Goal: Task Accomplishment & Management: Use online tool/utility

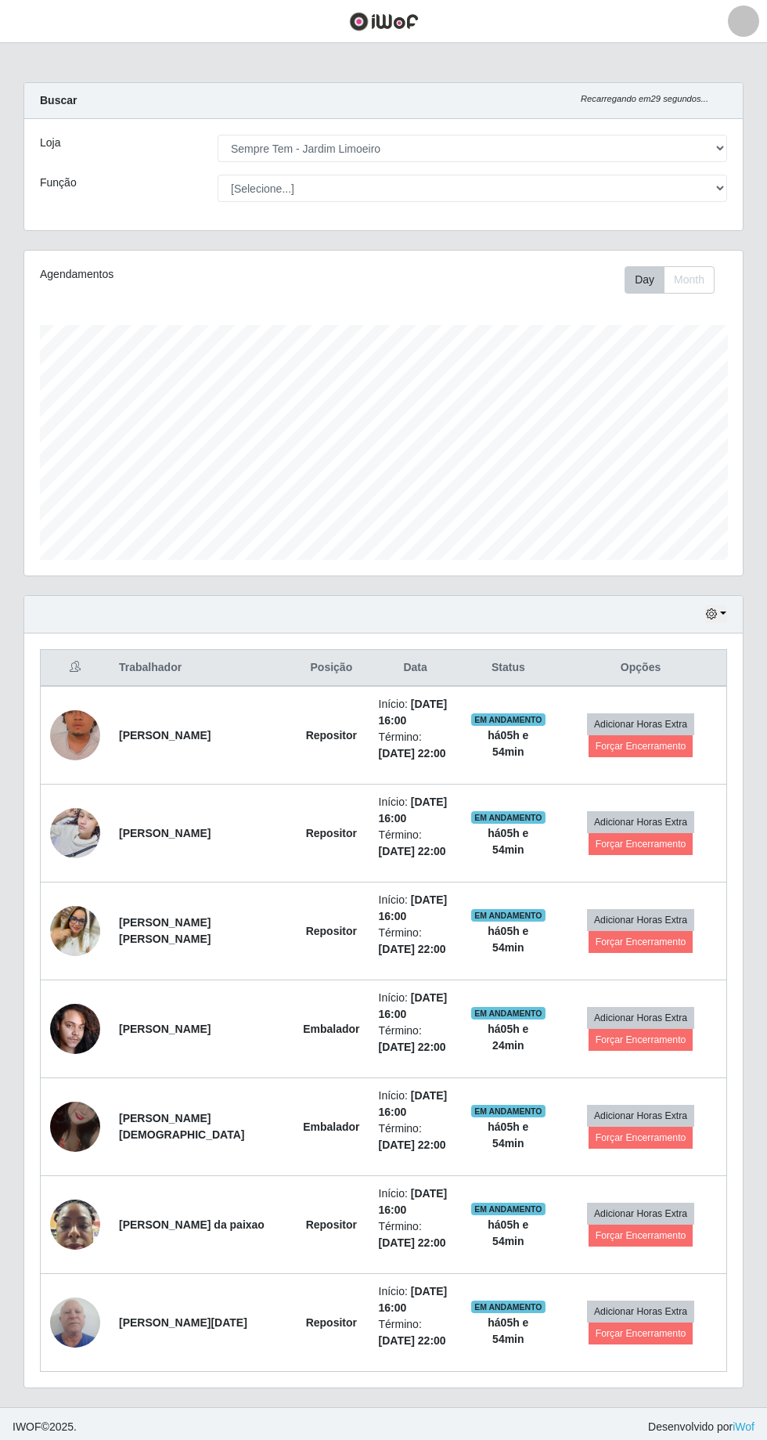
select select "508"
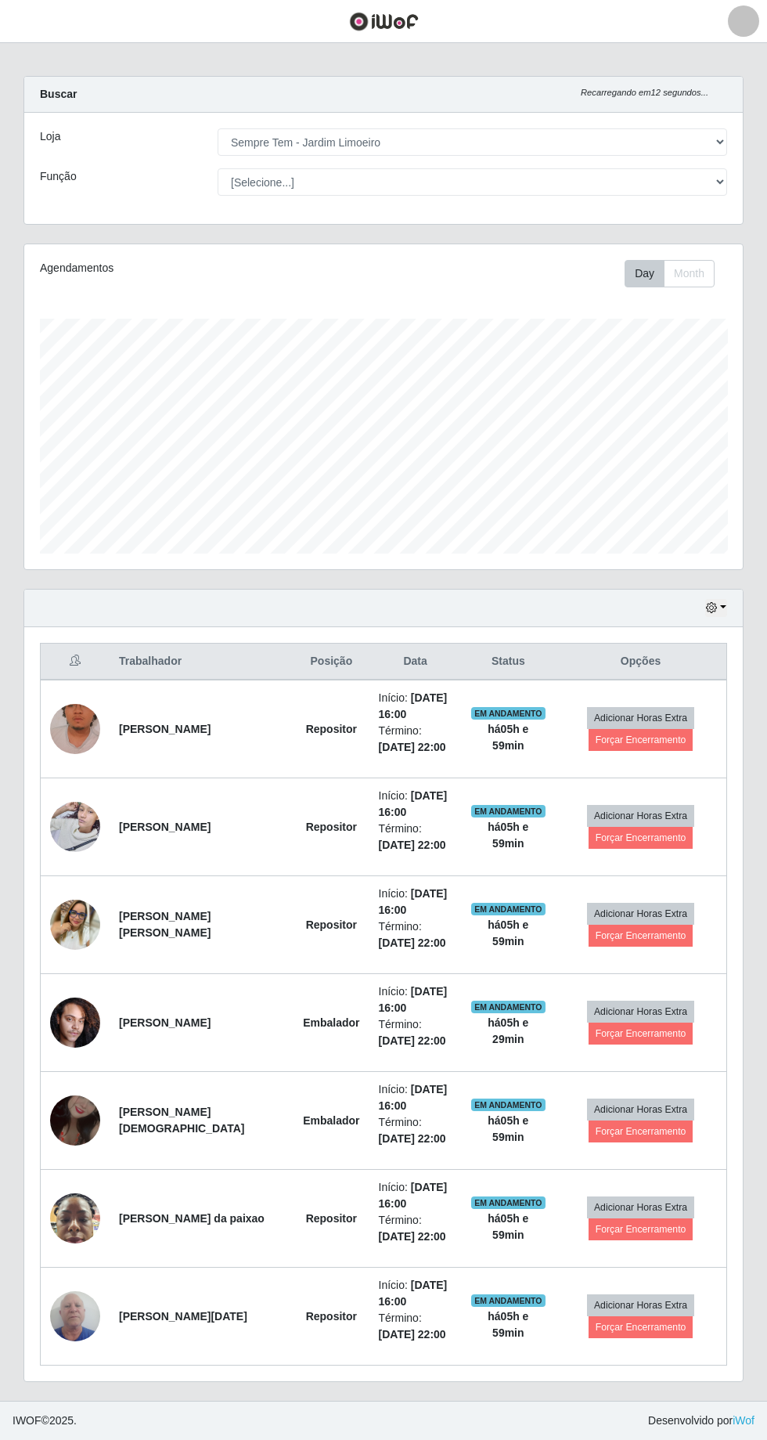
scroll to position [20, 0]
click at [666, 1218] on button "Forçar Encerramento" at bounding box center [641, 1229] width 105 height 22
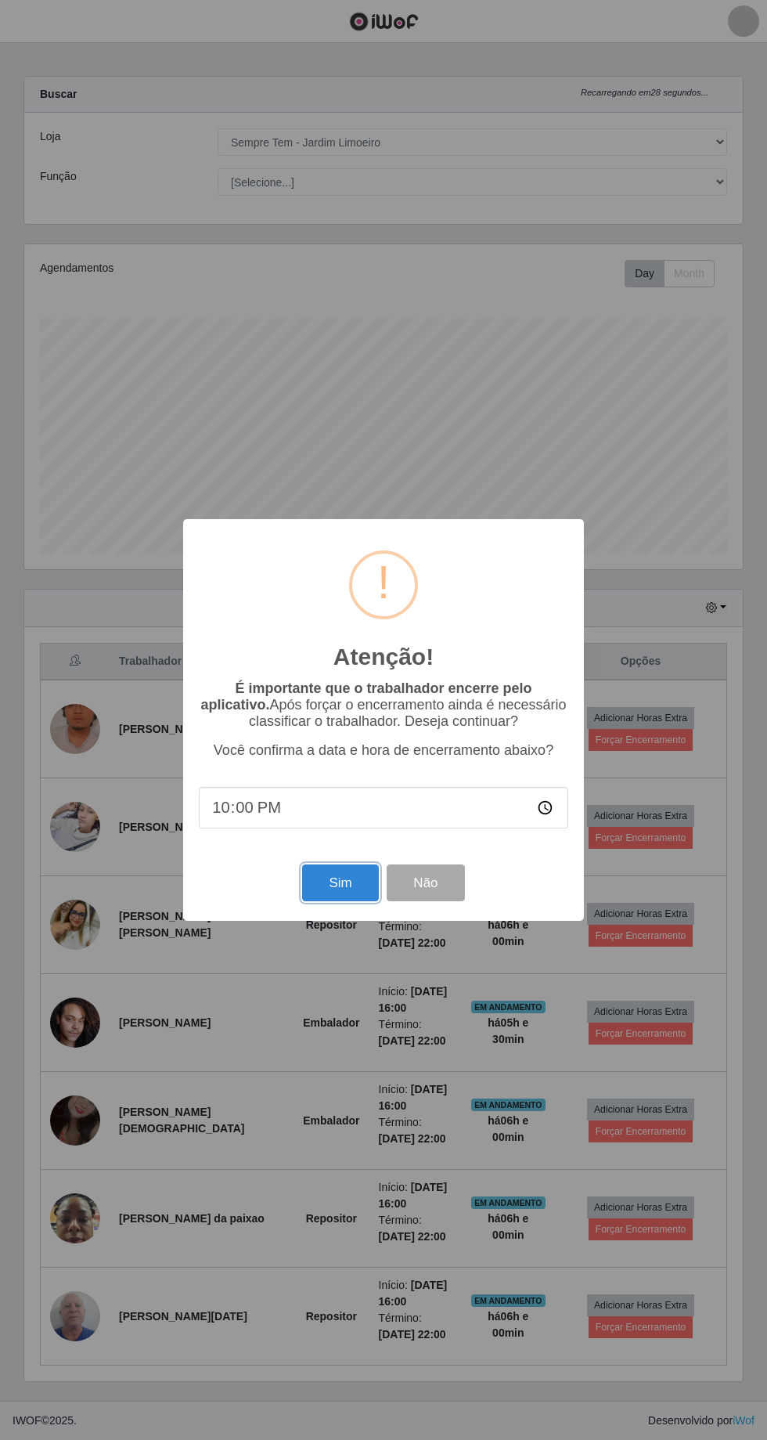
click at [340, 884] on button "Sim" at bounding box center [340, 882] width 76 height 37
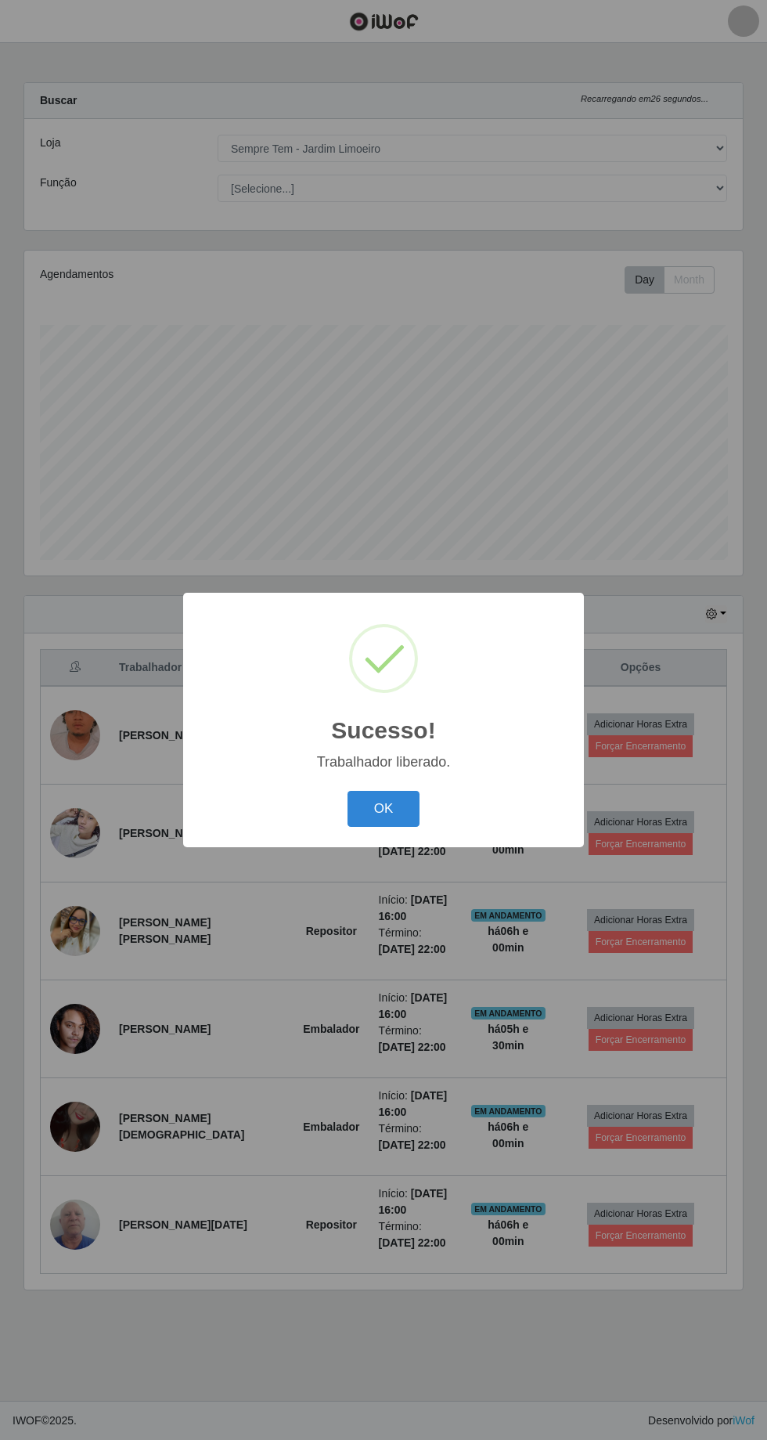
click at [404, 821] on button "OK" at bounding box center [384, 809] width 73 height 37
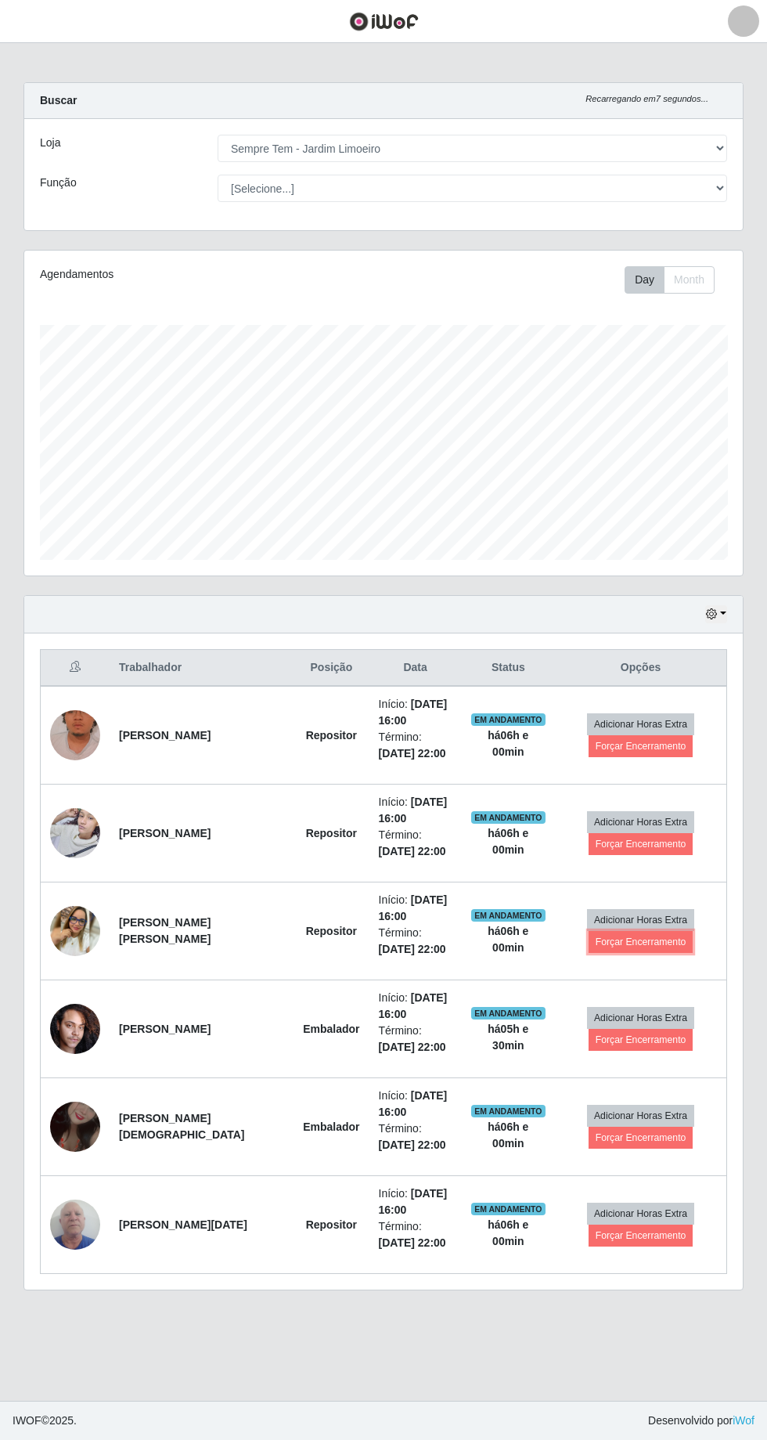
click at [653, 931] on button "Forçar Encerramento" at bounding box center [641, 942] width 105 height 22
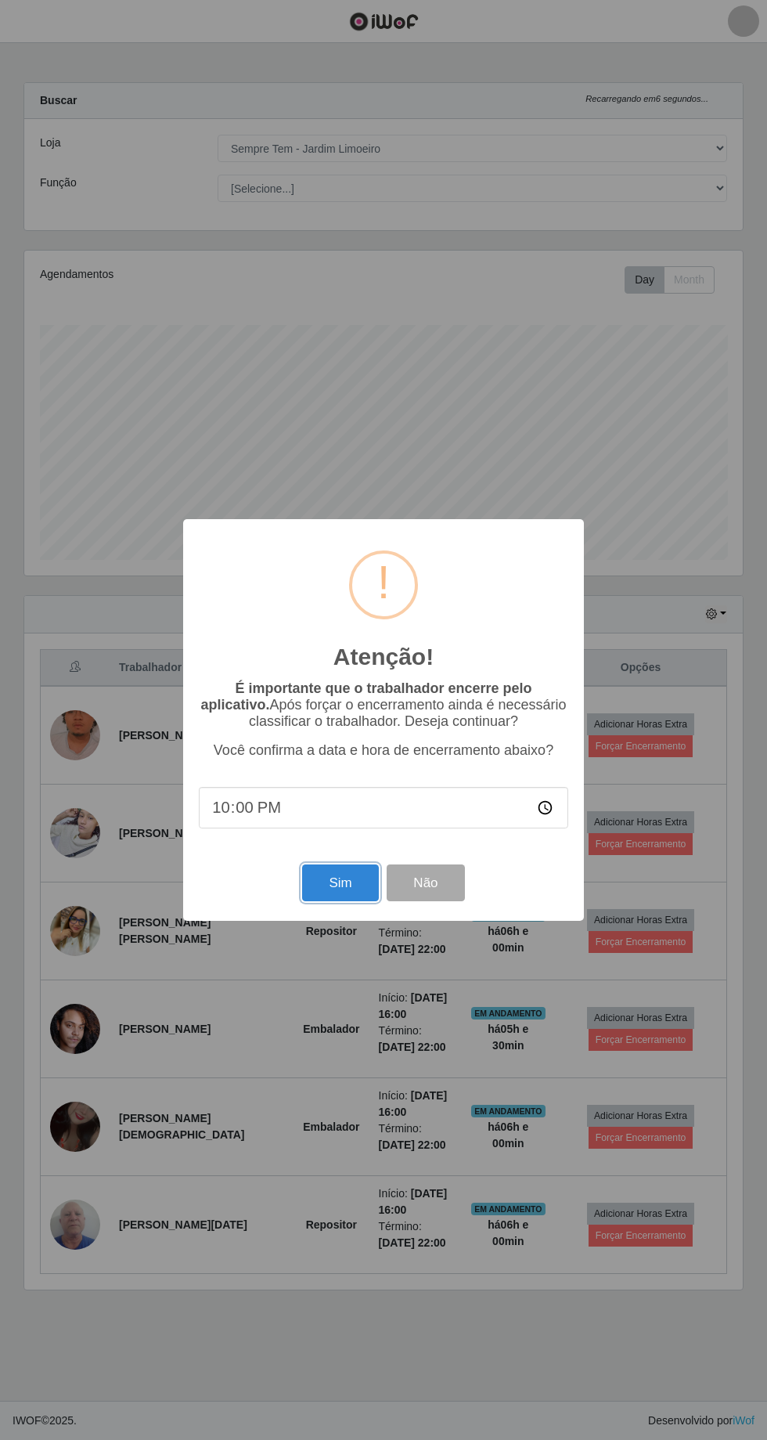
click at [337, 889] on button "Sim" at bounding box center [340, 882] width 76 height 37
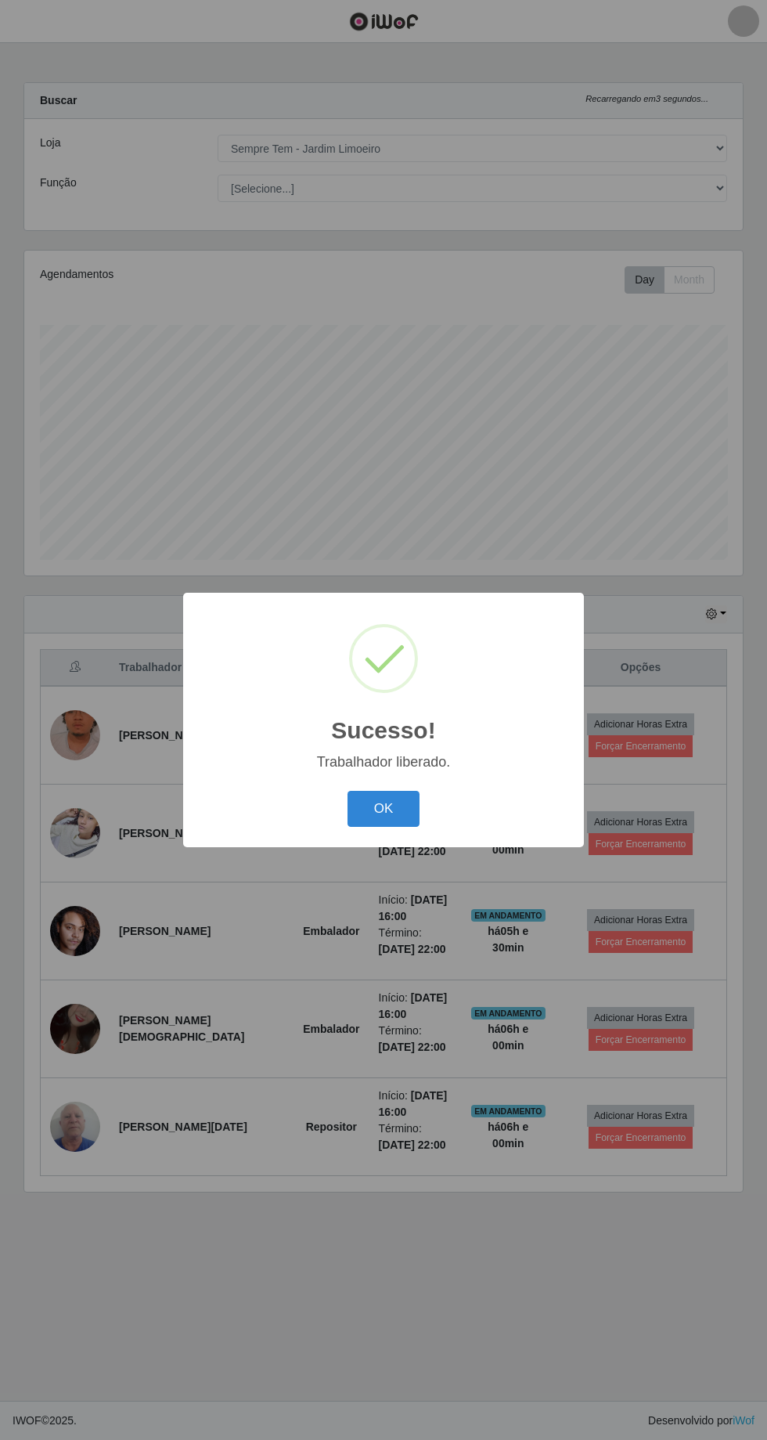
click at [396, 821] on button "OK" at bounding box center [384, 809] width 73 height 37
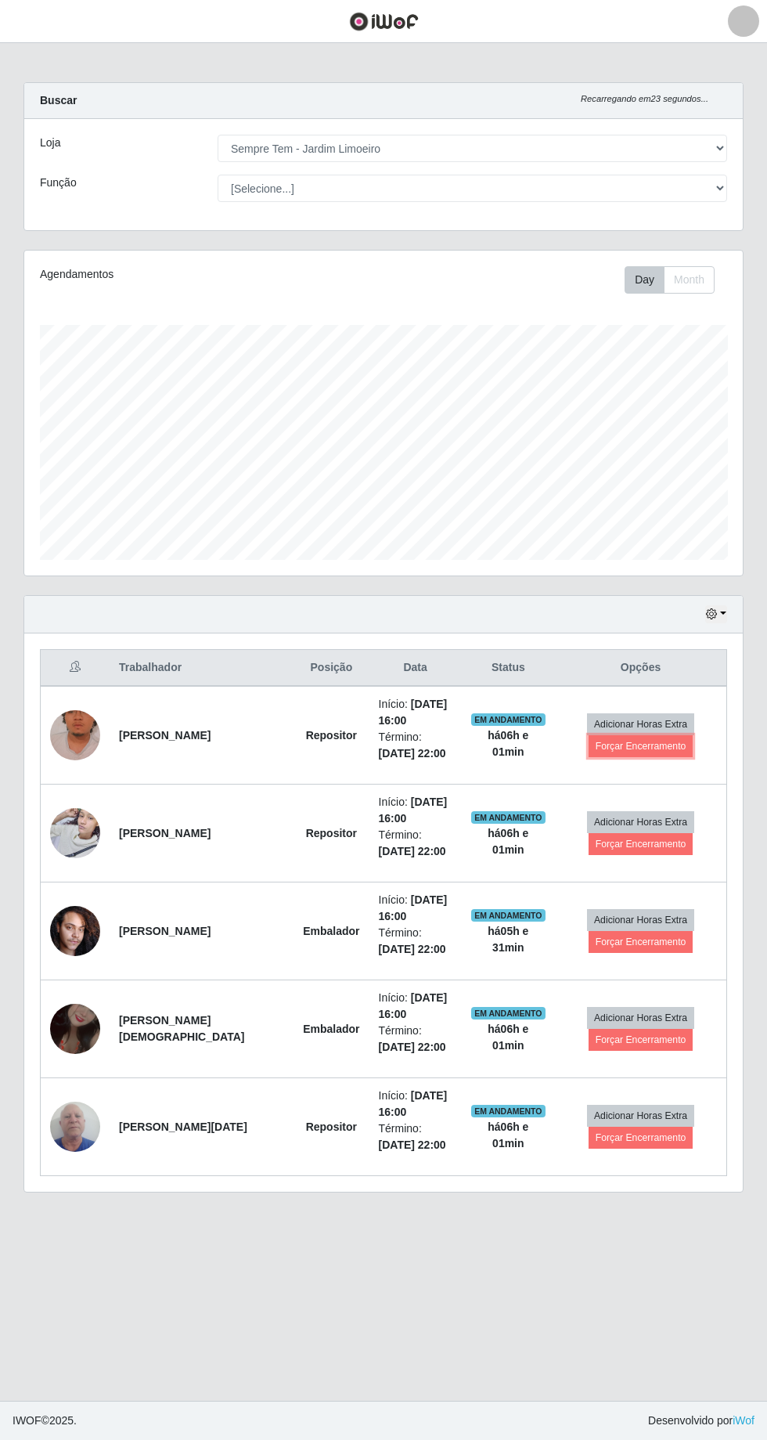
click at [639, 735] on button "Forçar Encerramento" at bounding box center [641, 746] width 105 height 22
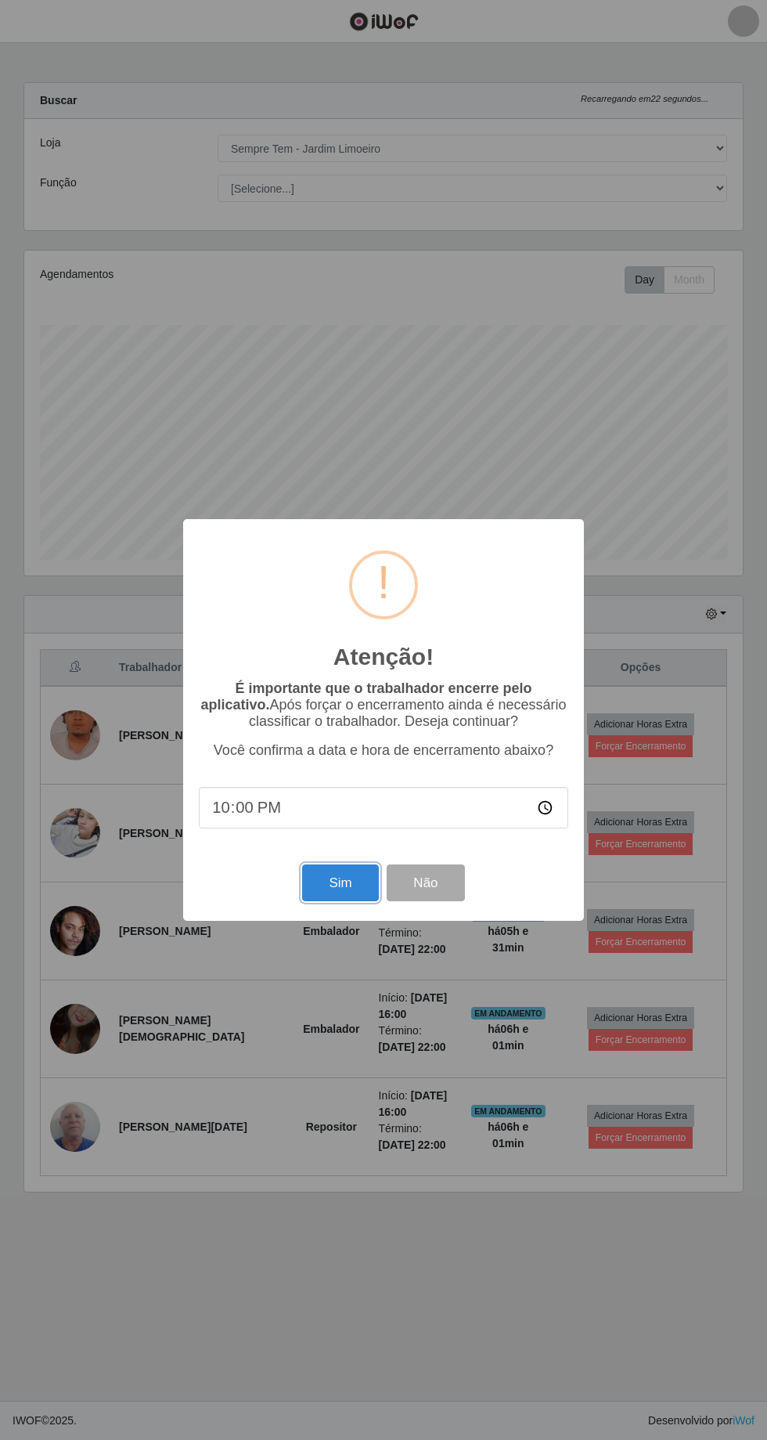
click at [323, 896] on button "Sim" at bounding box center [340, 882] width 76 height 37
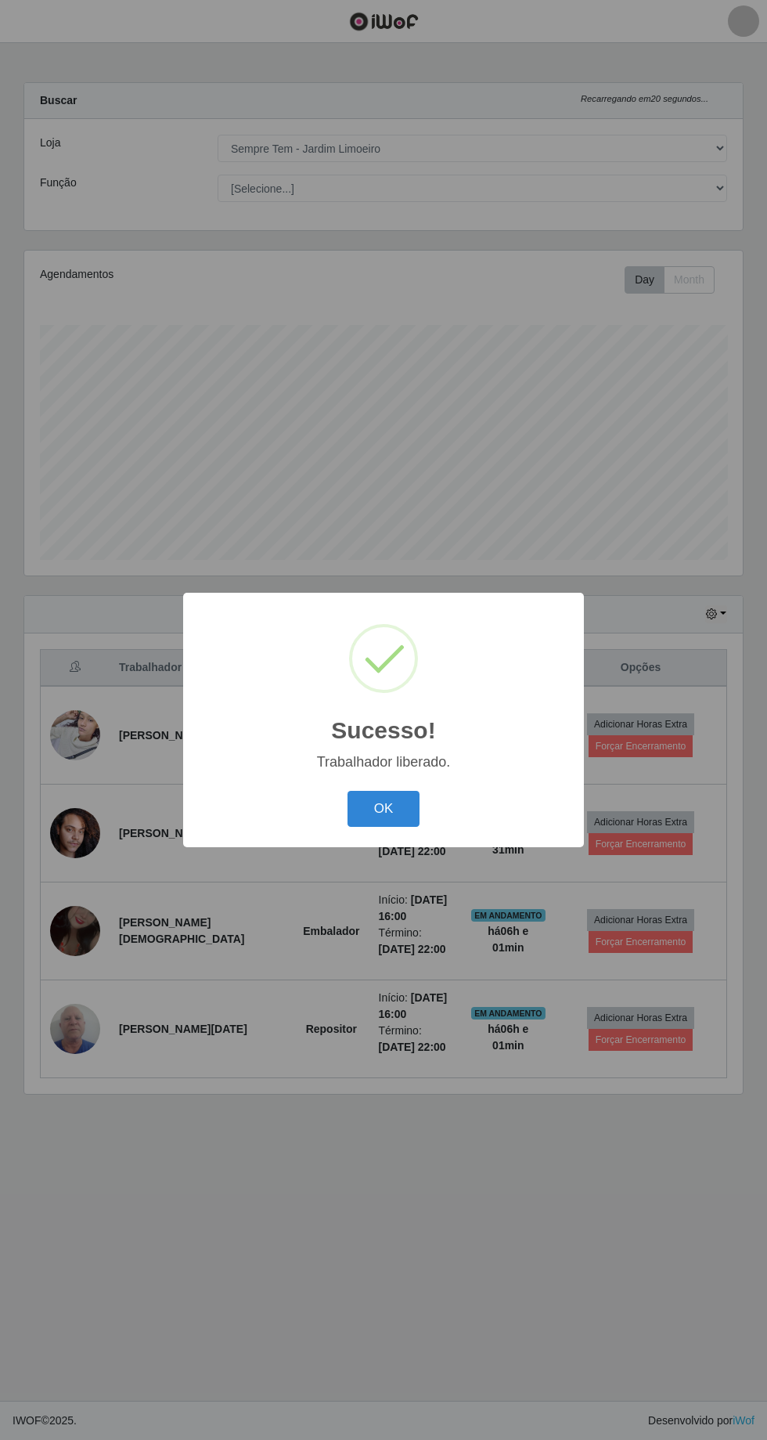
click at [390, 820] on button "OK" at bounding box center [384, 809] width 73 height 37
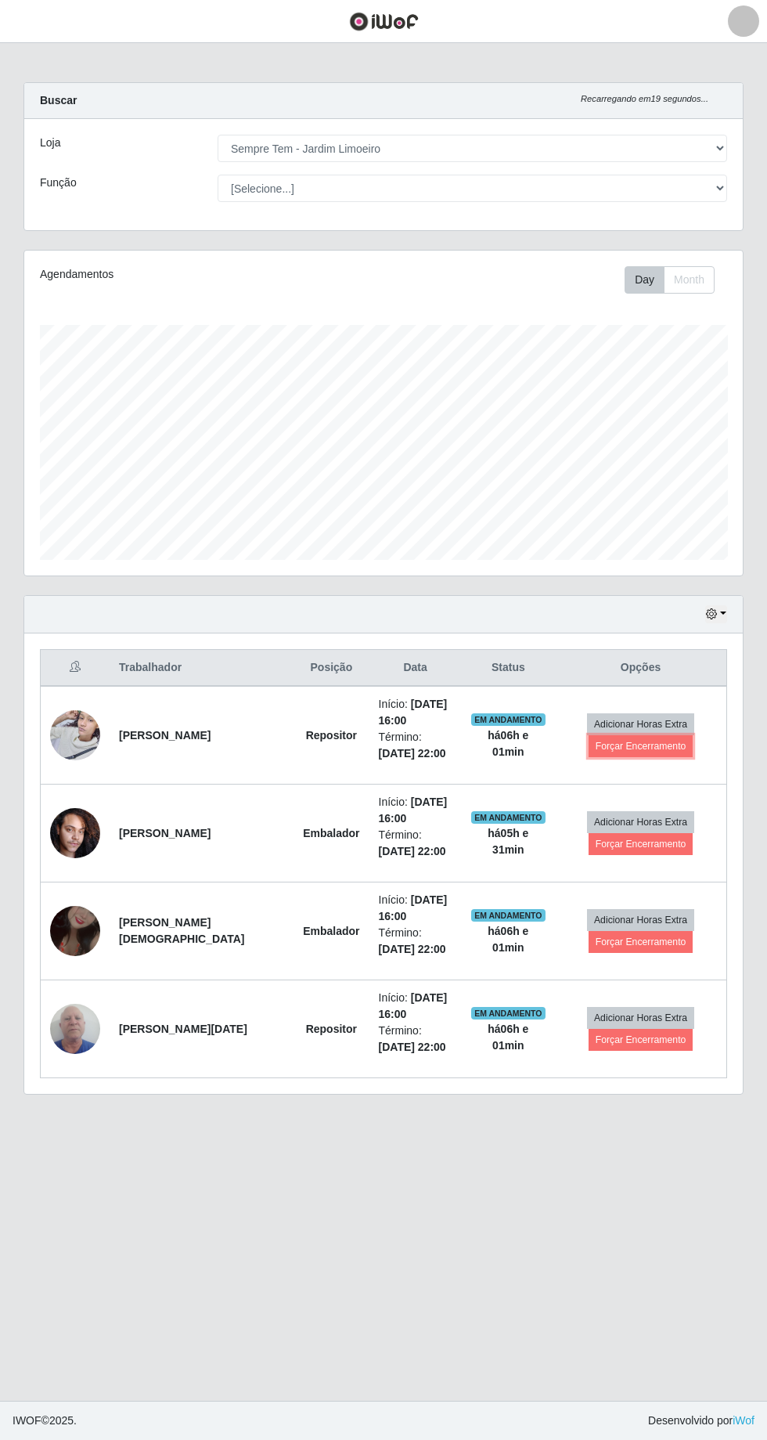
click at [654, 735] on button "Forçar Encerramento" at bounding box center [641, 746] width 105 height 22
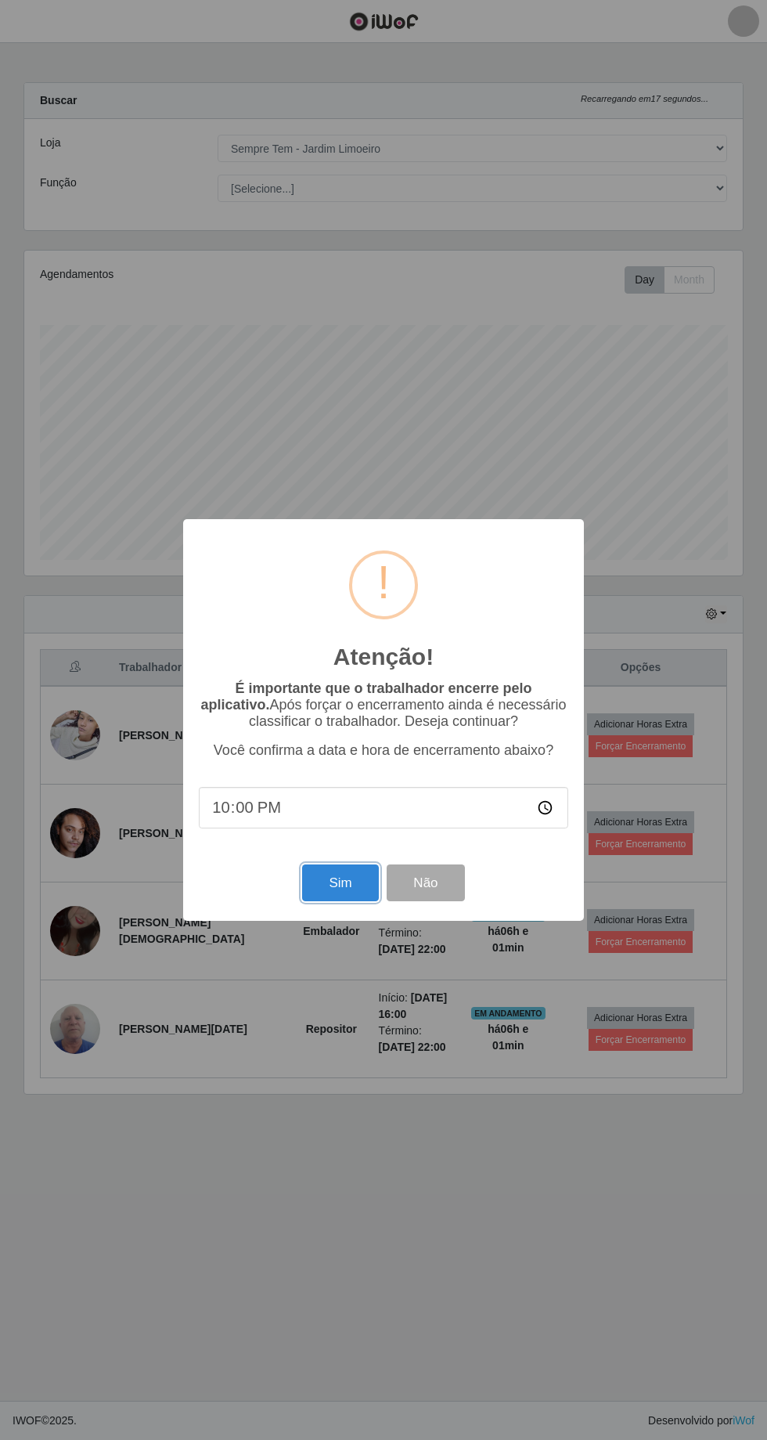
click at [320, 899] on button "Sim" at bounding box center [340, 882] width 76 height 37
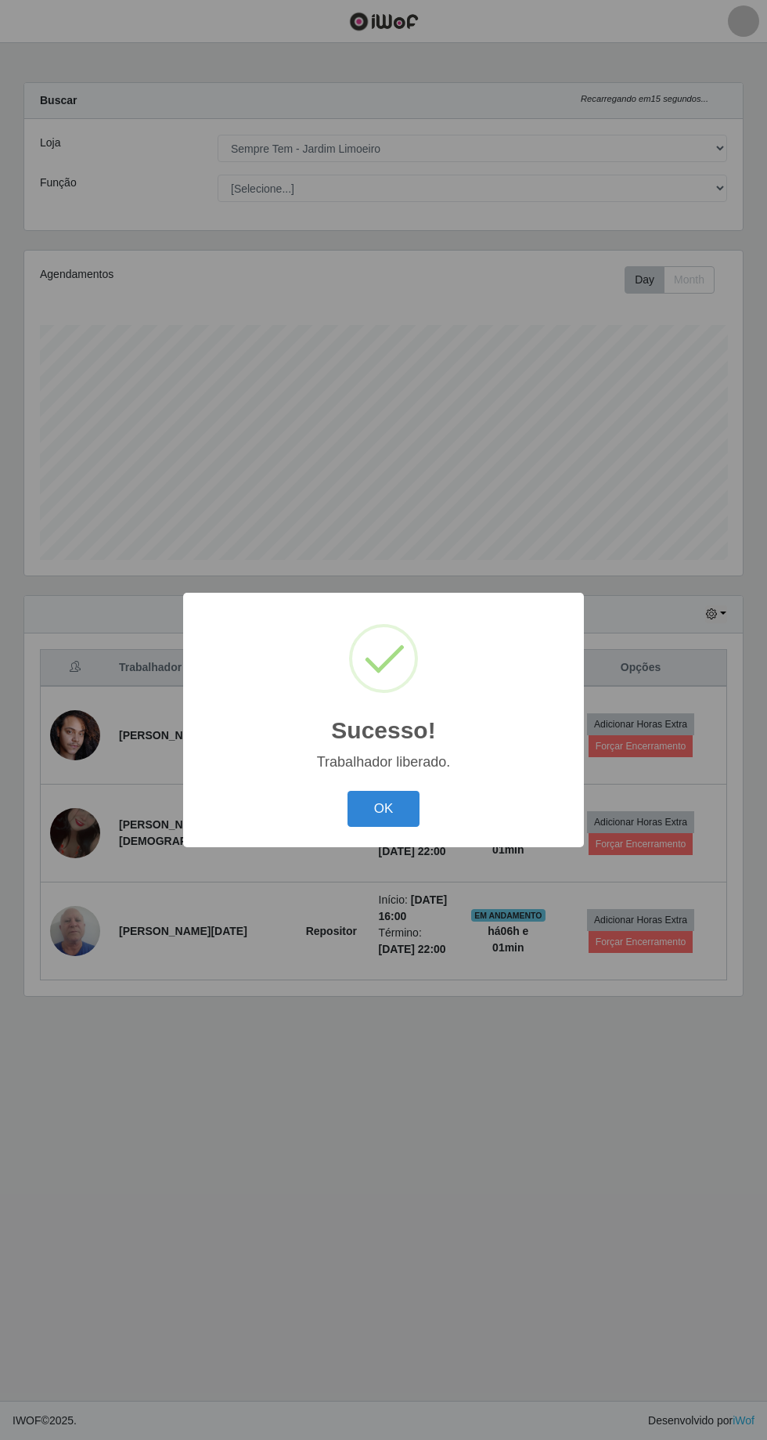
click at [384, 812] on button "OK" at bounding box center [384, 809] width 73 height 37
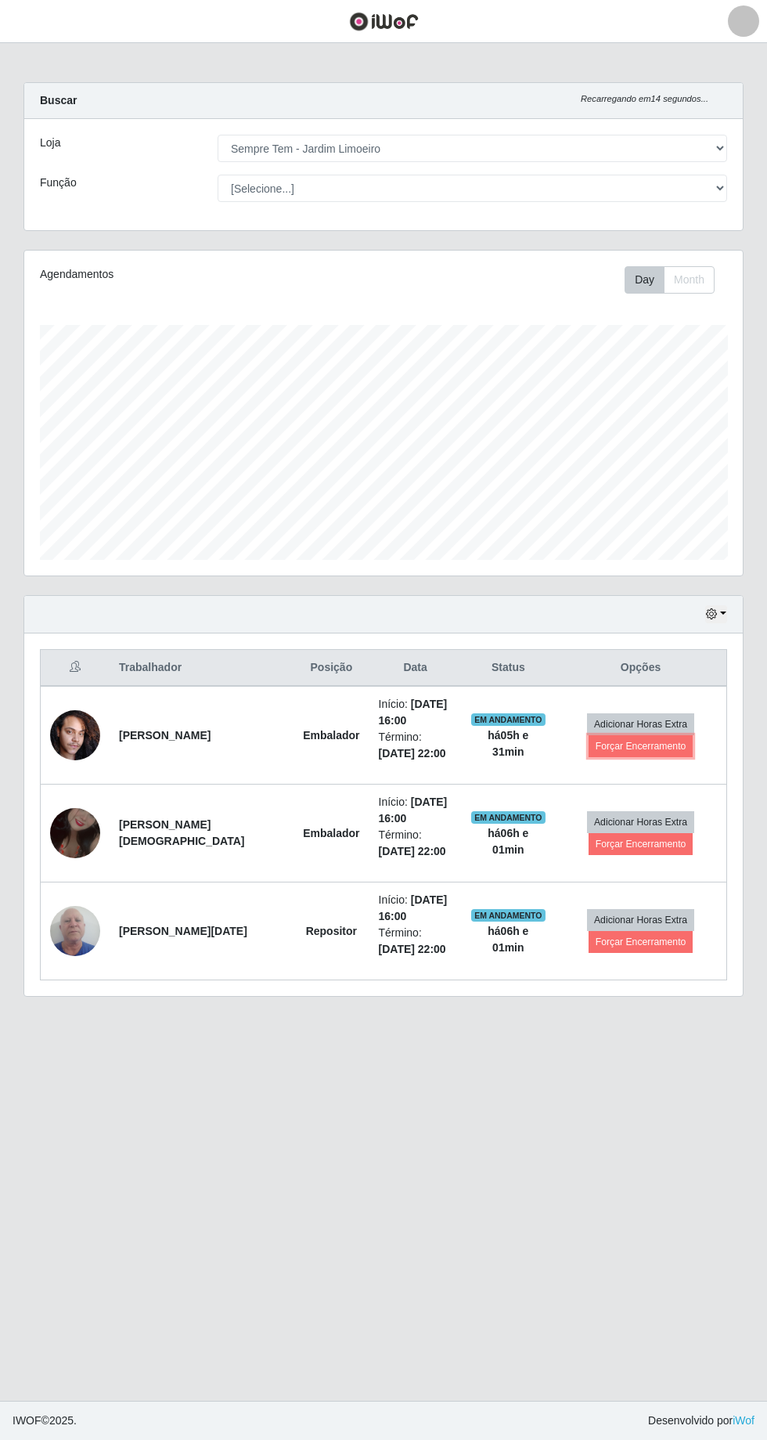
click at [649, 735] on button "Forçar Encerramento" at bounding box center [641, 746] width 105 height 22
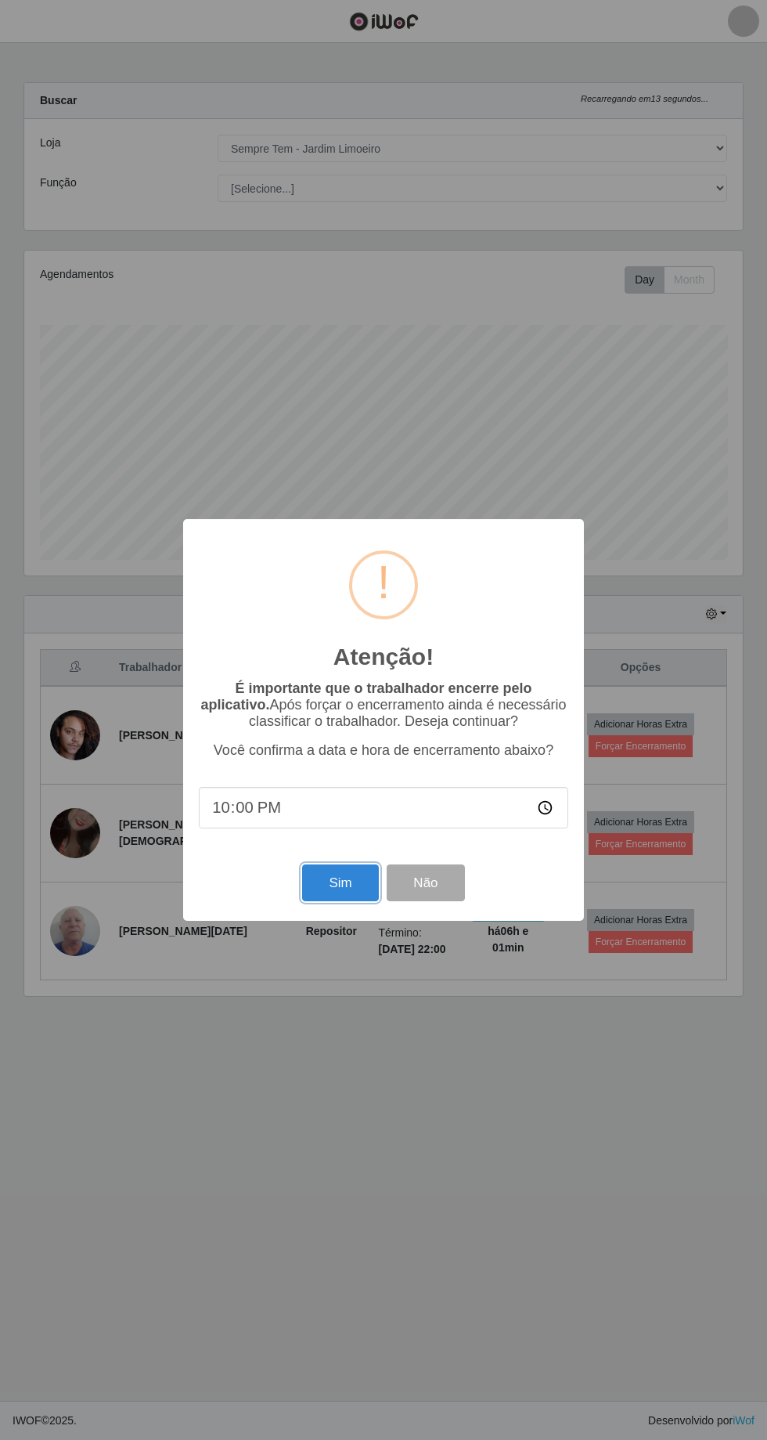
click at [318, 889] on button "Sim" at bounding box center [340, 882] width 76 height 37
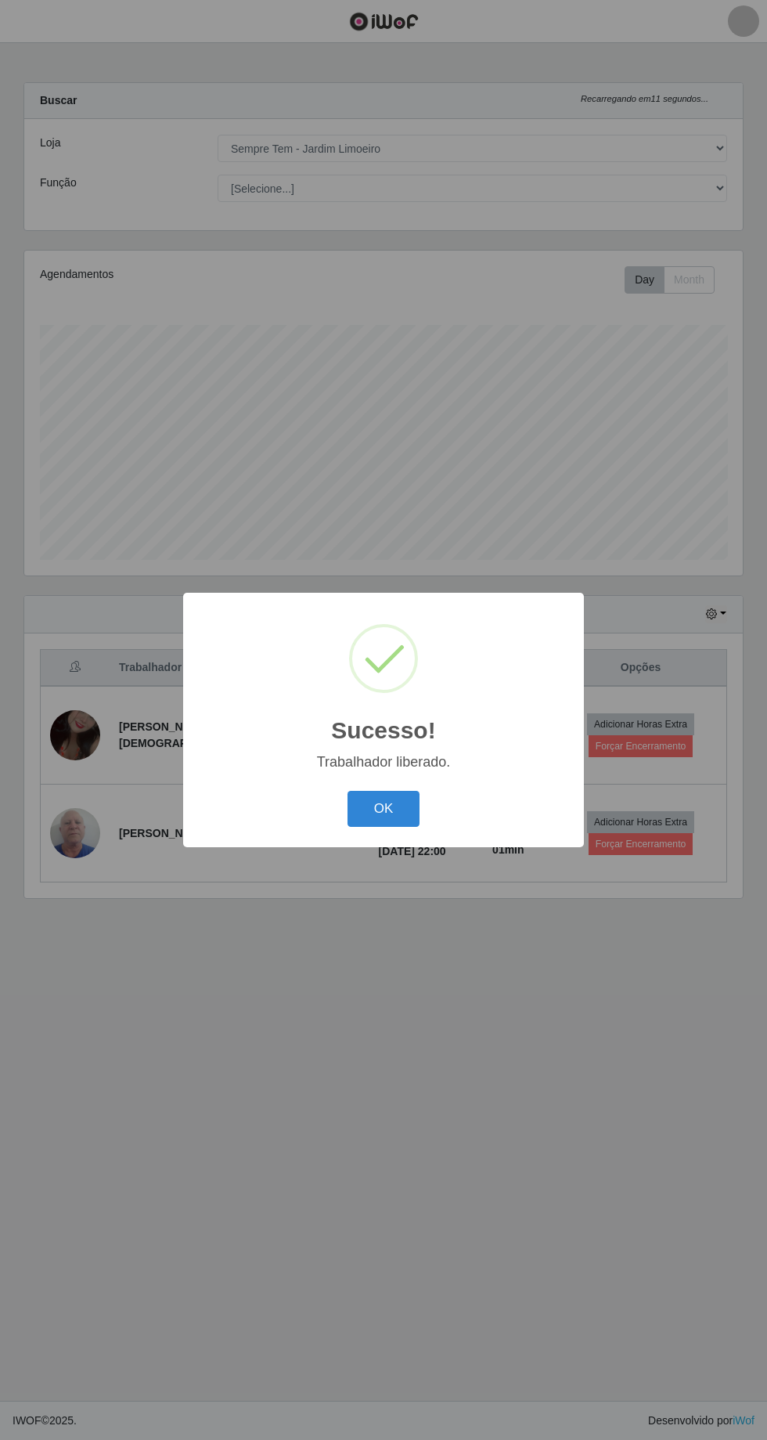
click at [378, 814] on button "OK" at bounding box center [384, 809] width 73 height 37
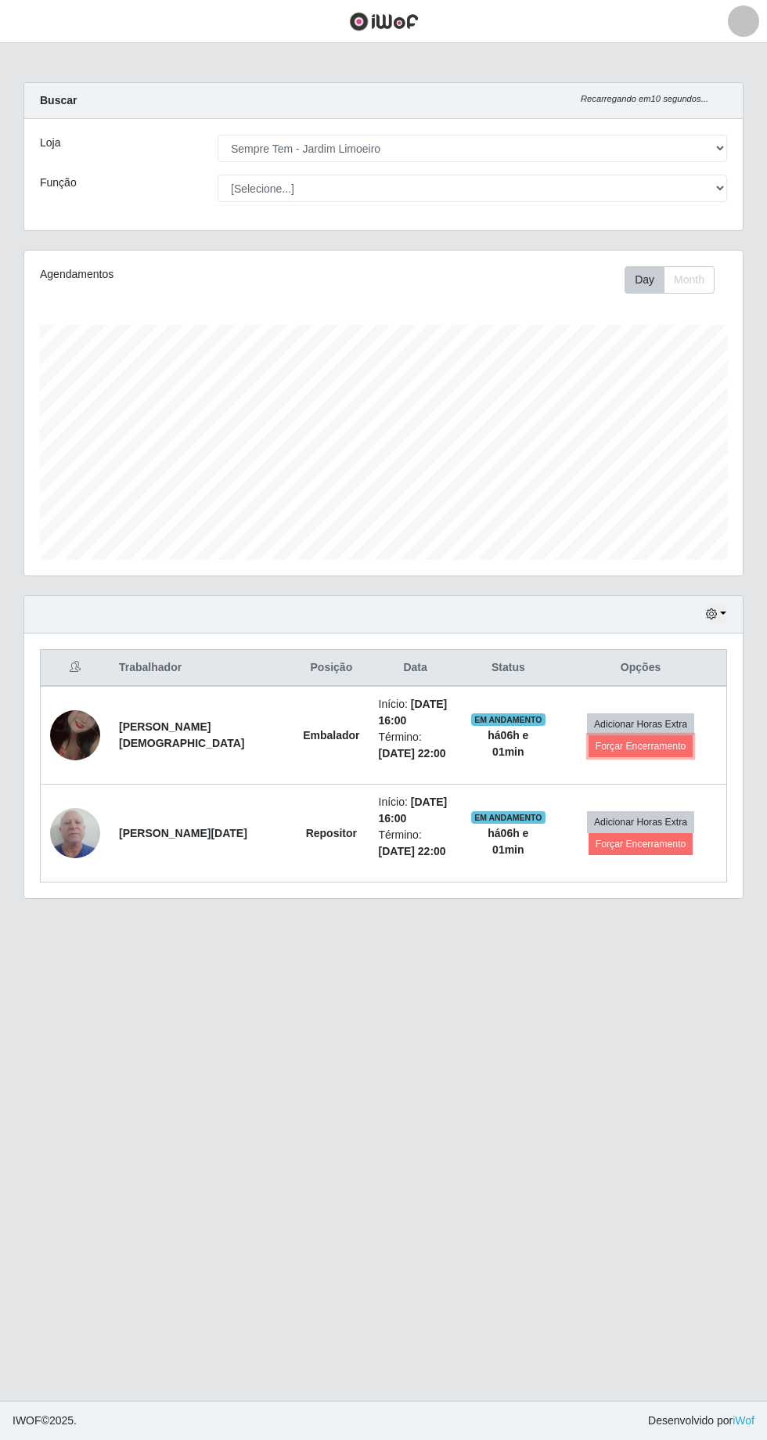
click at [655, 735] on button "Forçar Encerramento" at bounding box center [641, 746] width 105 height 22
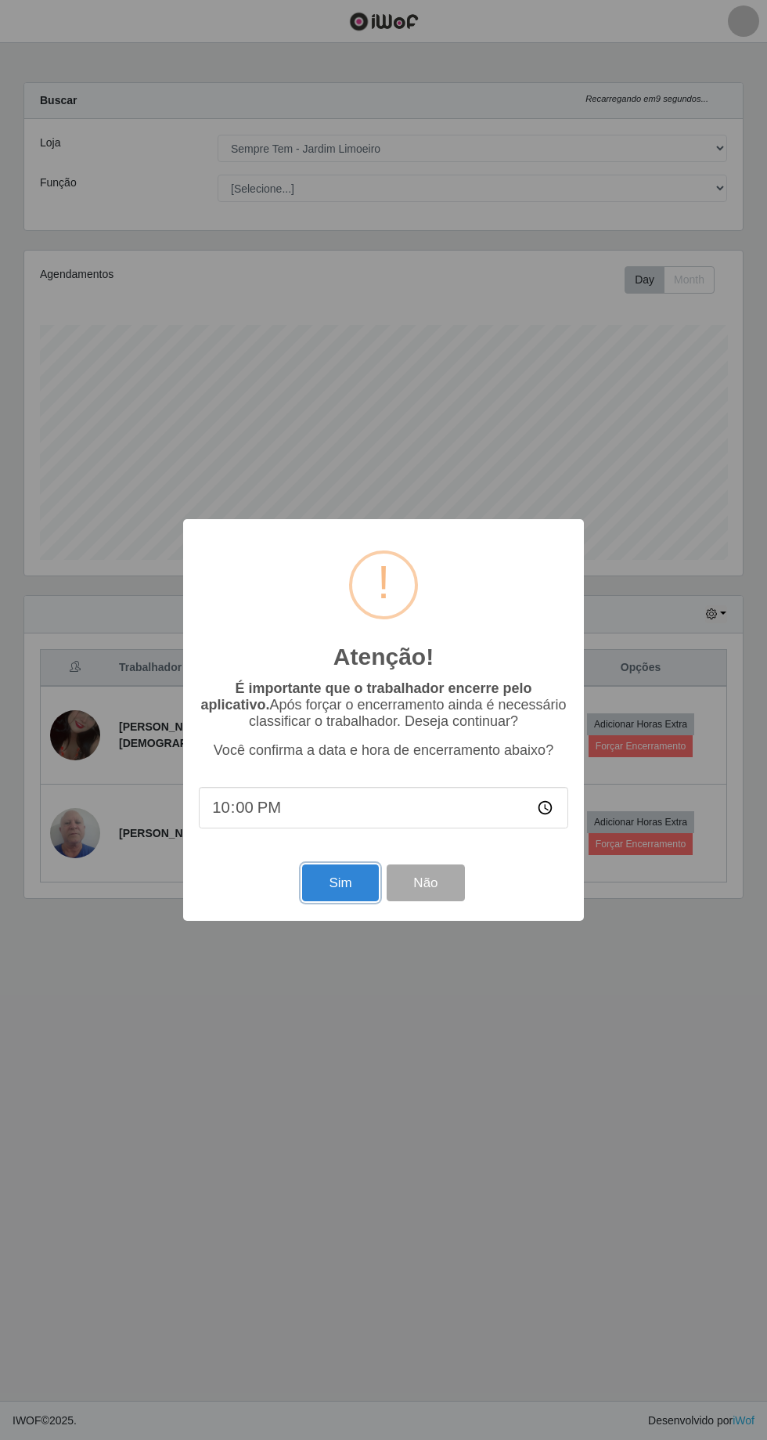
click at [323, 878] on button "Sim" at bounding box center [340, 882] width 76 height 37
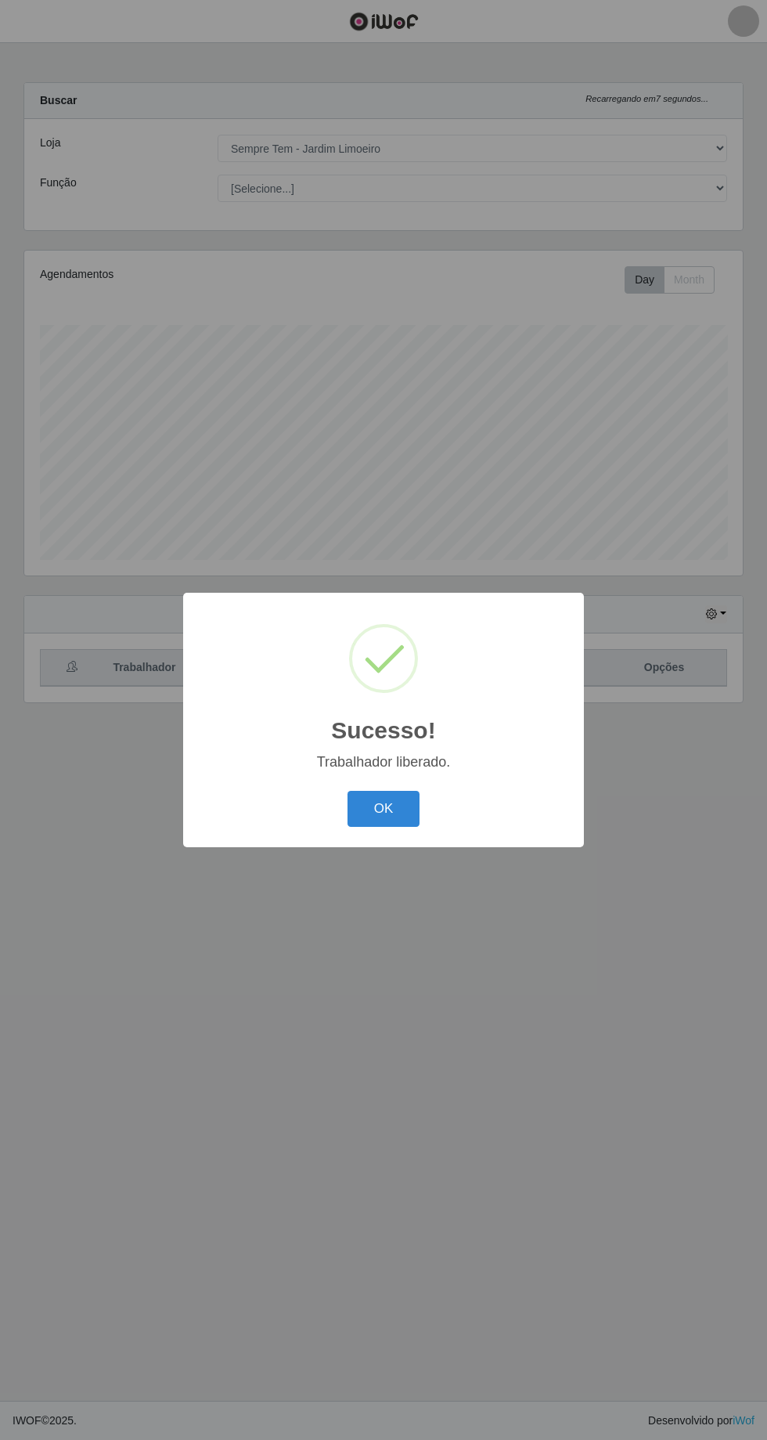
click at [384, 813] on button "OK" at bounding box center [384, 809] width 73 height 37
